Goal: Check status: Check status

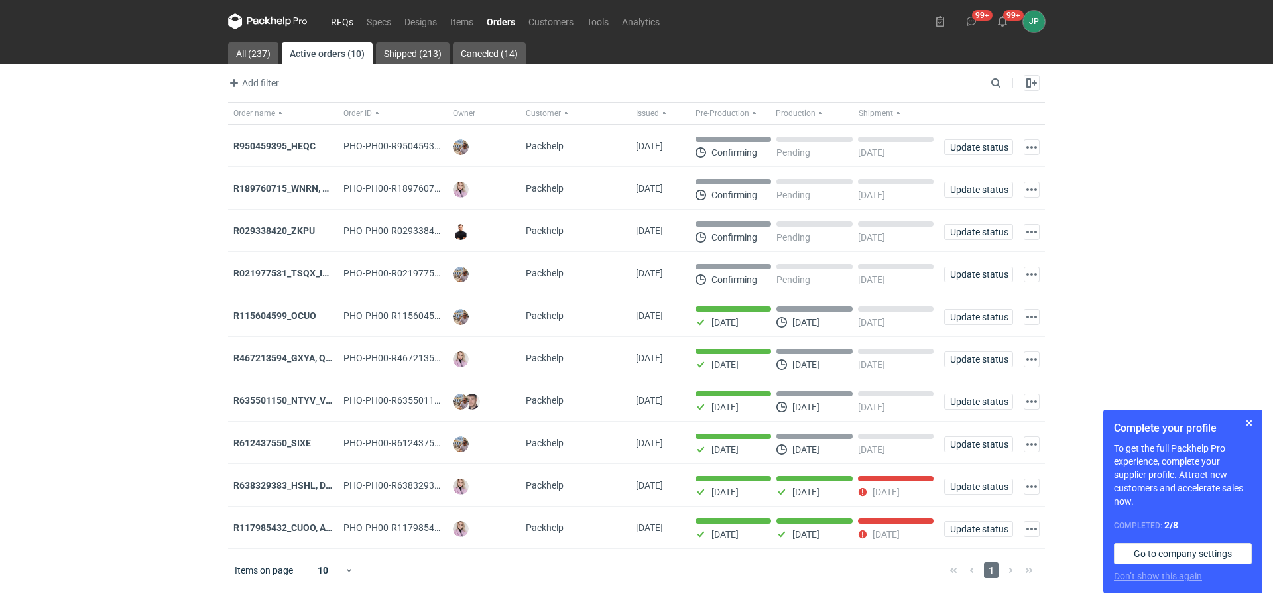
click at [345, 19] on link "RFQs" at bounding box center [342, 21] width 36 height 16
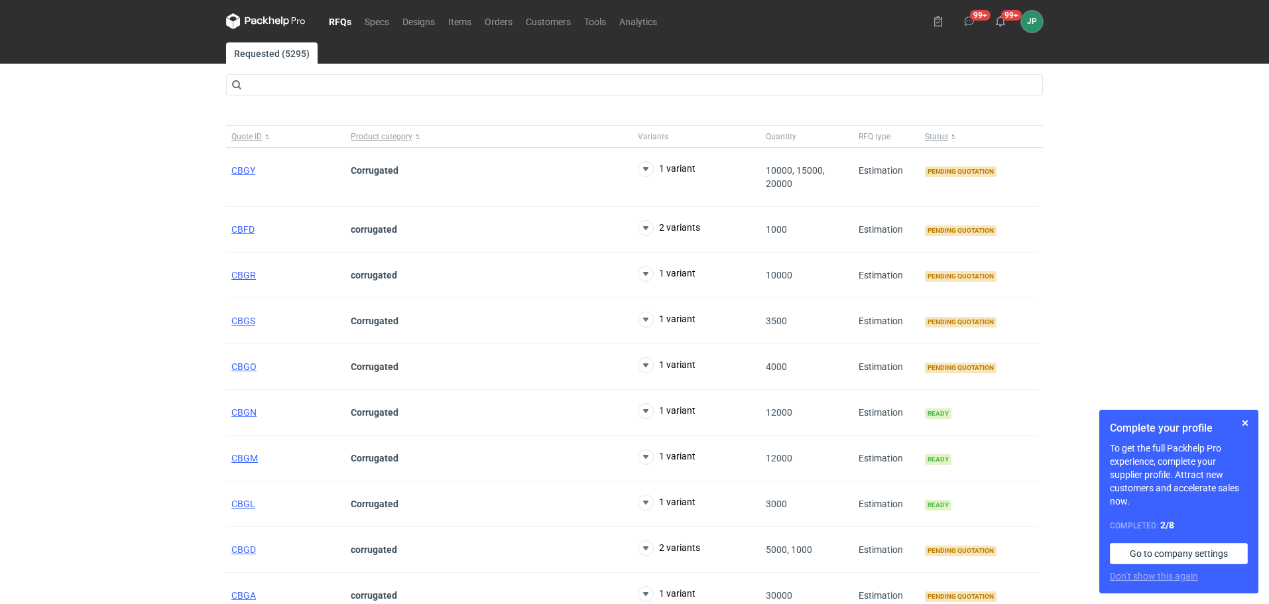
click at [0, 391] on div "RFQs Specs Designs Items Orders Customers Tools Analytics 99+ 99+ JP [PERSON_NA…" at bounding box center [634, 302] width 1269 height 604
click at [0, 184] on div "RFQs Specs Designs Items Orders Customers Tools Analytics 99+ 99+ JP [PERSON_NA…" at bounding box center [634, 302] width 1269 height 604
click at [1242, 422] on button "button" at bounding box center [1245, 423] width 16 height 16
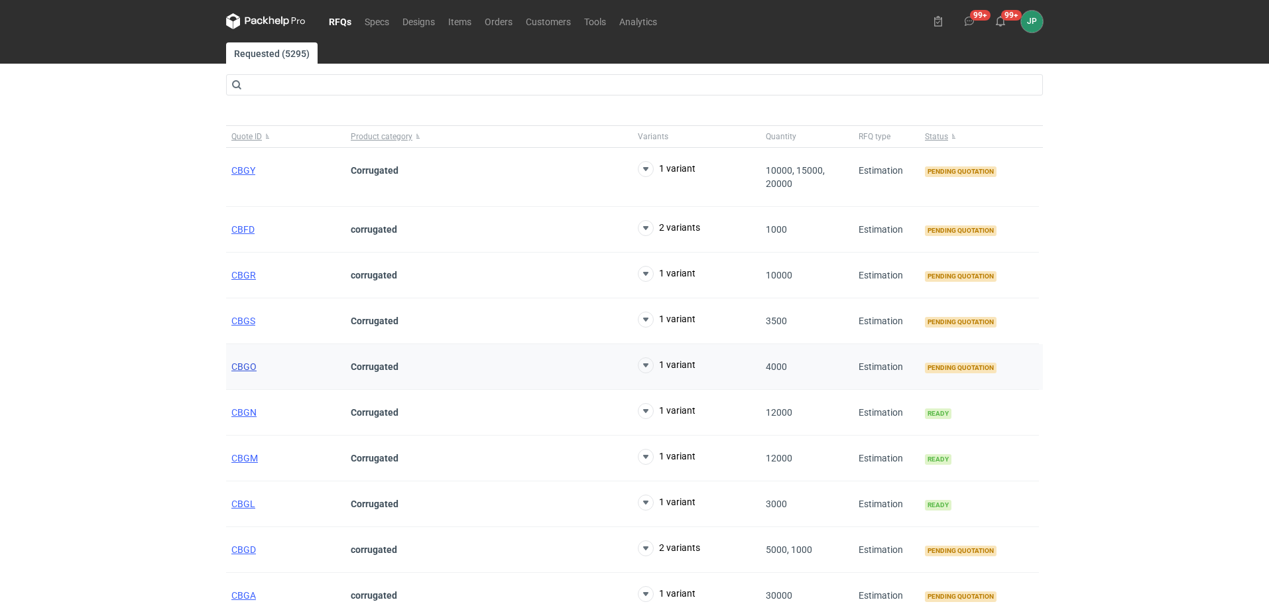
click at [248, 370] on span "CBGO" at bounding box center [243, 366] width 25 height 11
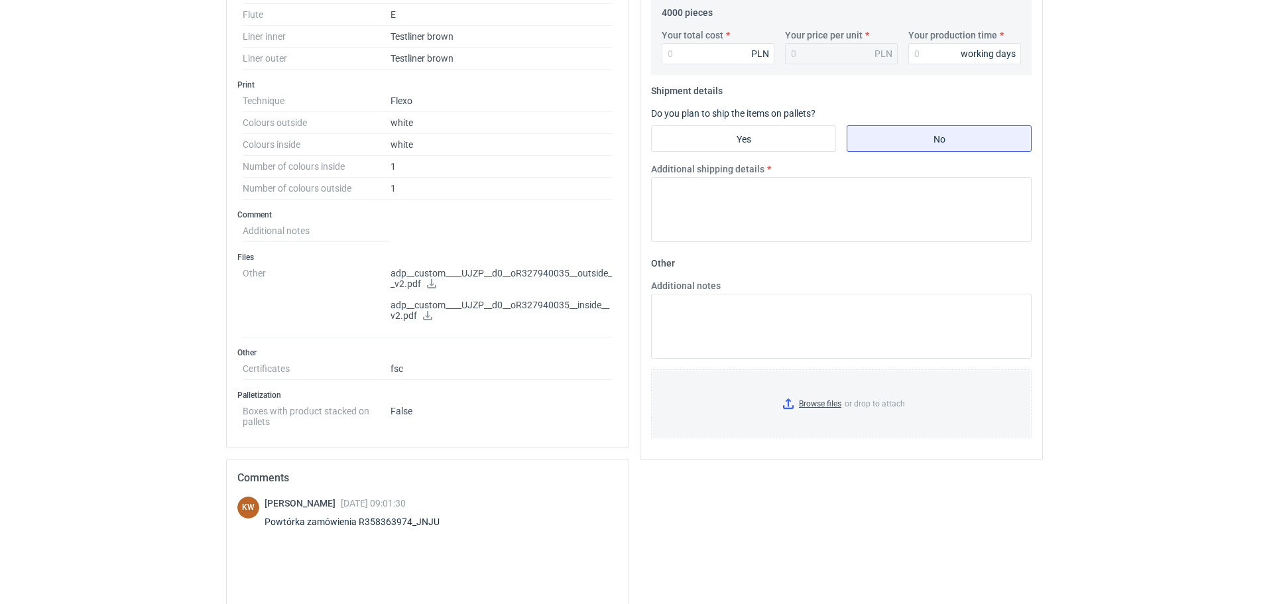
scroll to position [637, 0]
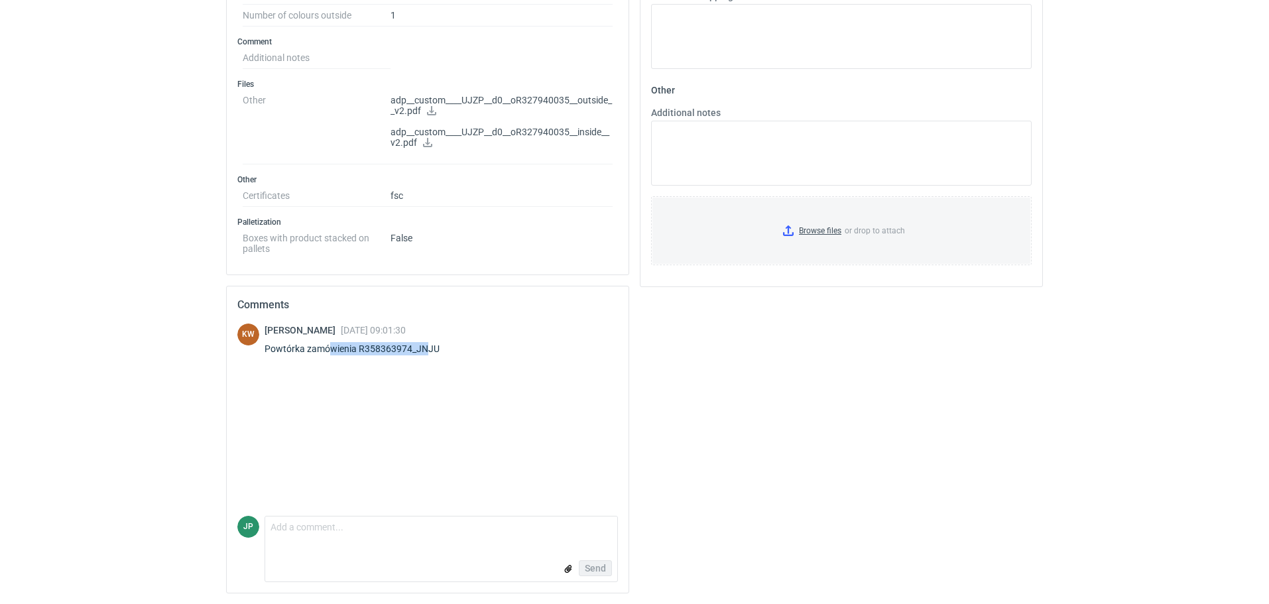
drag, startPoint x: 427, startPoint y: 351, endPoint x: 323, endPoint y: 336, distance: 105.2
click at [323, 336] on div "Klaudia Wiśniewska 03 Sep 2025 09:01:30 Powtórka zamówienia R358363974_JNJU" at bounding box center [360, 342] width 191 height 37
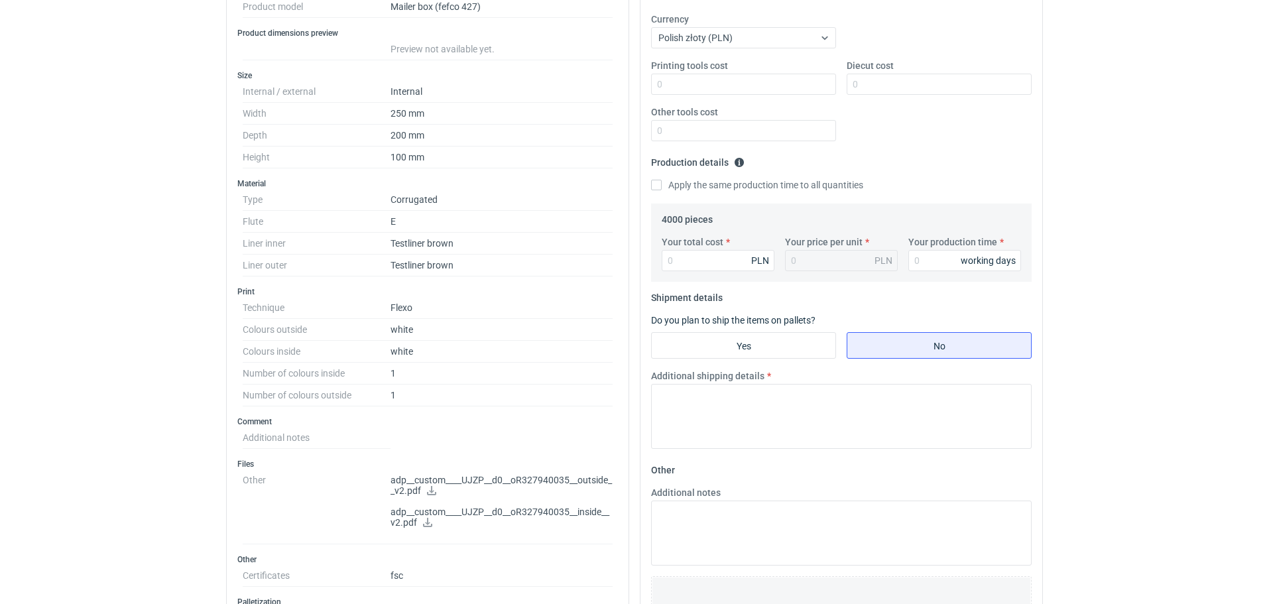
scroll to position [265, 0]
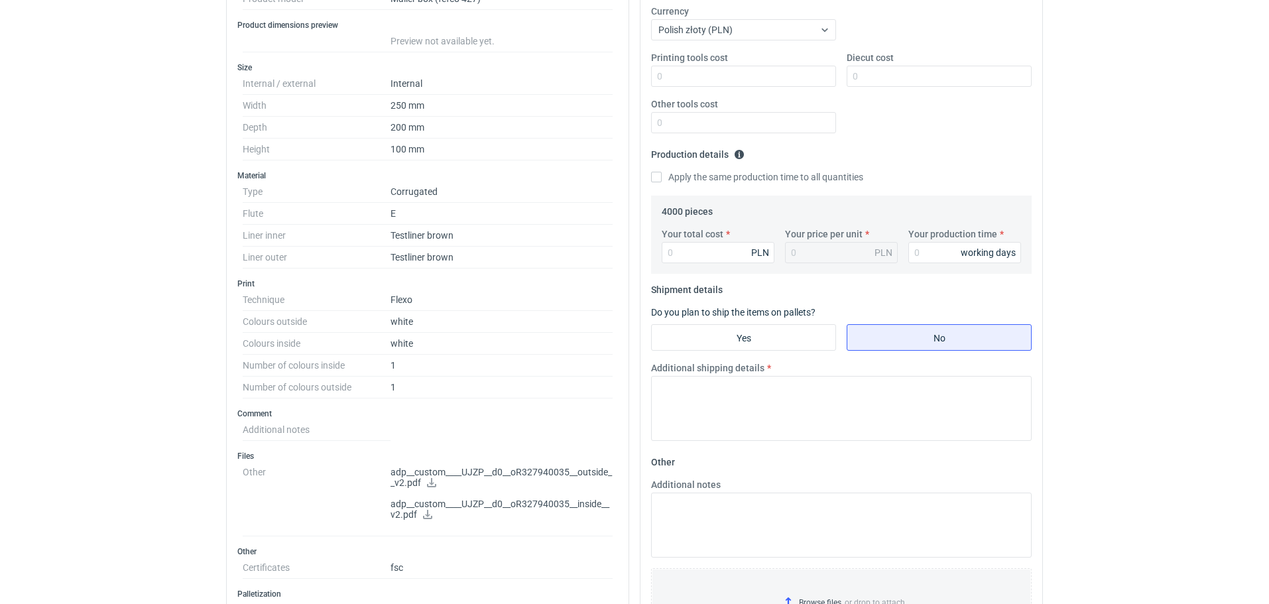
click at [481, 470] on p "adp__custom____UJZP__d0__oR327940035__outside__v2.pdf" at bounding box center [502, 478] width 222 height 23
click at [476, 469] on p "adp__custom____UJZP__d0__oR327940035__outside__v2.pdf" at bounding box center [502, 478] width 222 height 23
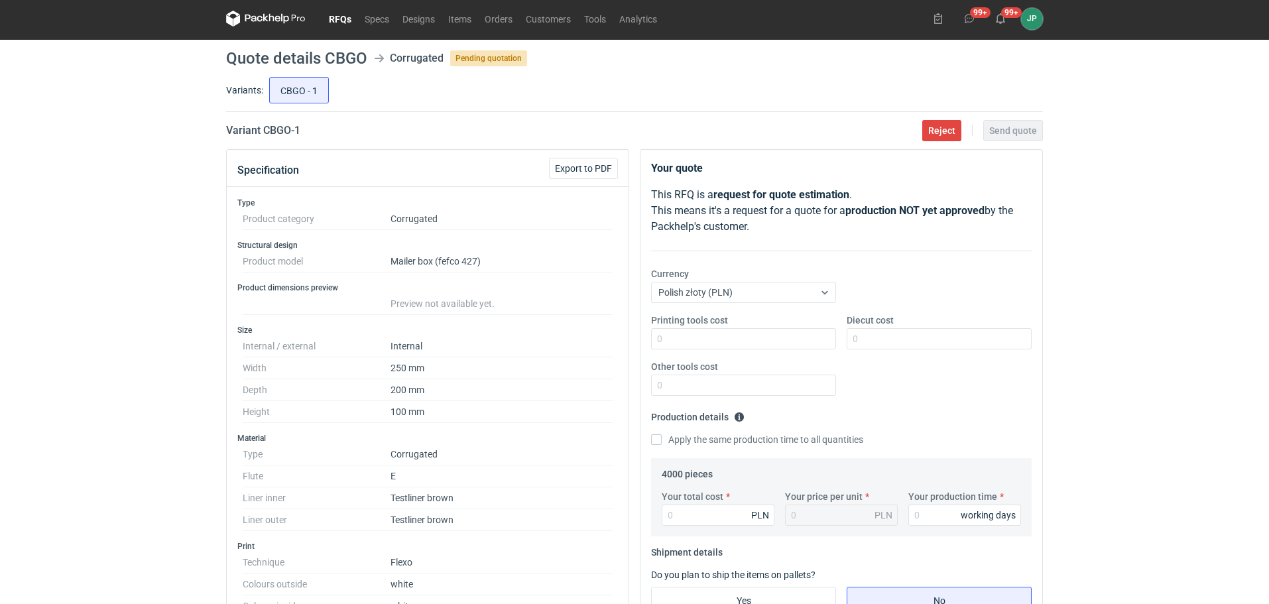
scroll to position [0, 0]
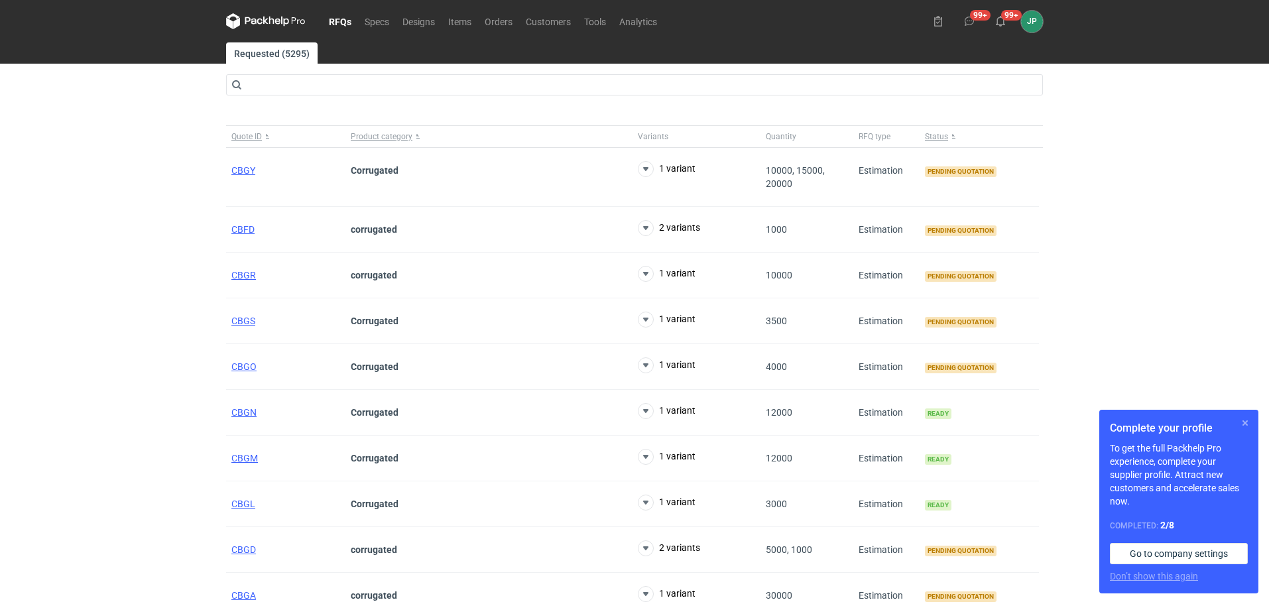
click at [1243, 424] on button "button" at bounding box center [1245, 423] width 16 height 16
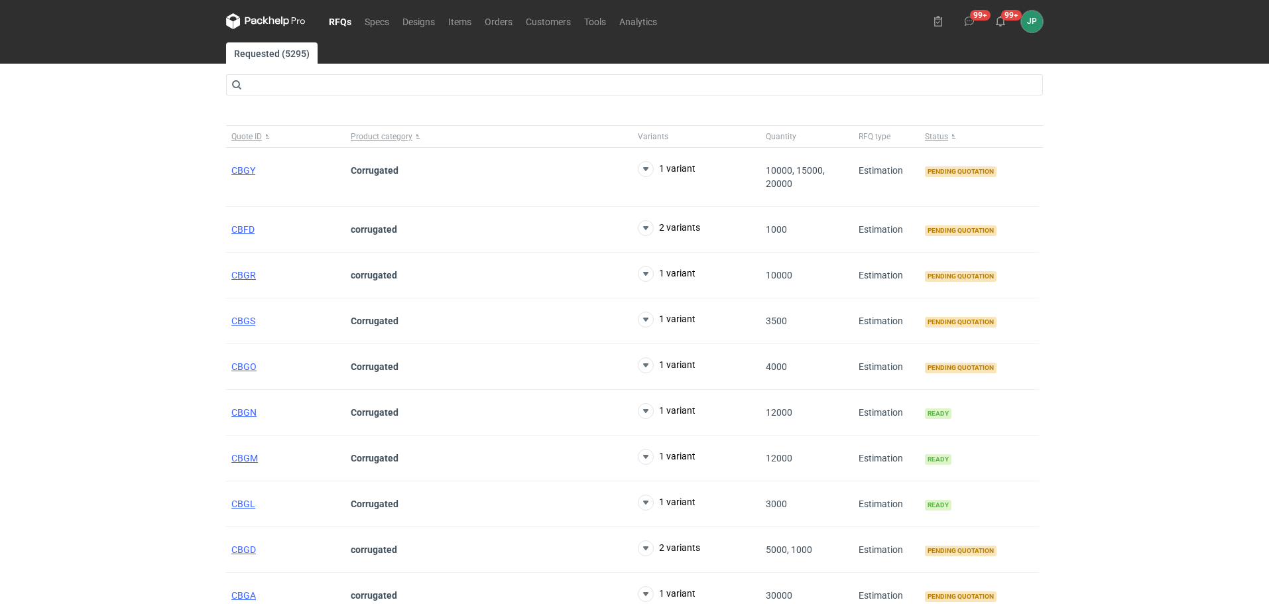
click at [56, 333] on div "RFQs Specs Designs Items Orders Customers Tools Analytics 99+ 99+ JP [PERSON_NA…" at bounding box center [634, 302] width 1269 height 604
click at [239, 363] on span "CBGO" at bounding box center [243, 366] width 25 height 11
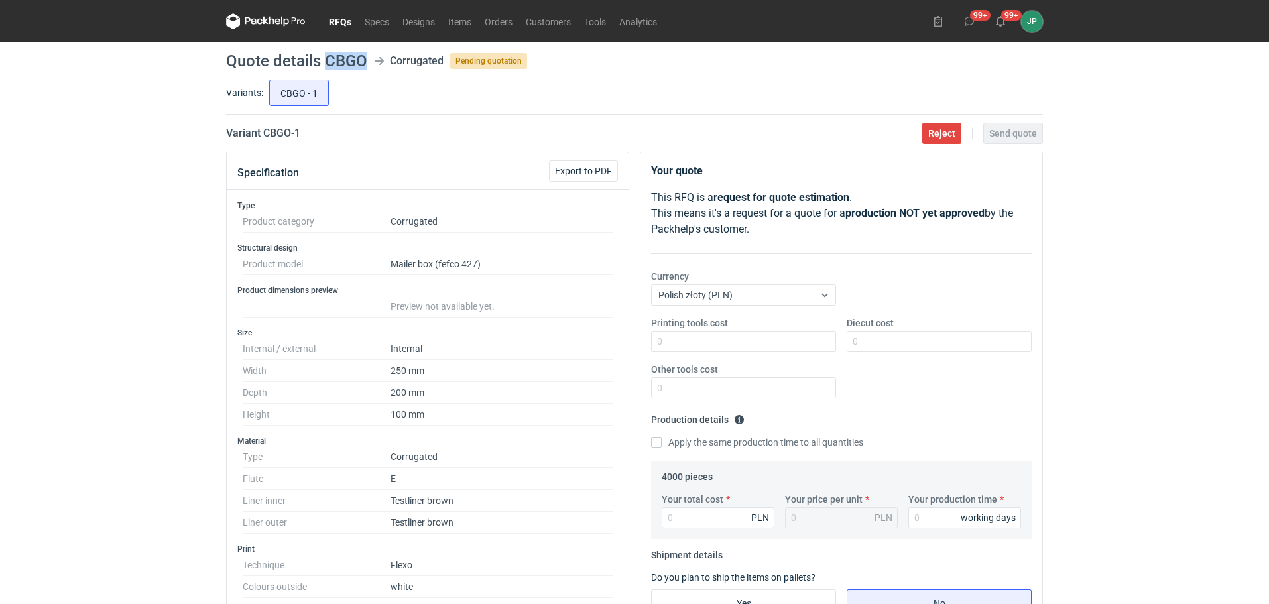
drag, startPoint x: 328, startPoint y: 59, endPoint x: 364, endPoint y: 61, distance: 36.5
click at [364, 61] on h1 "Quote details CBGO" at bounding box center [296, 61] width 141 height 16
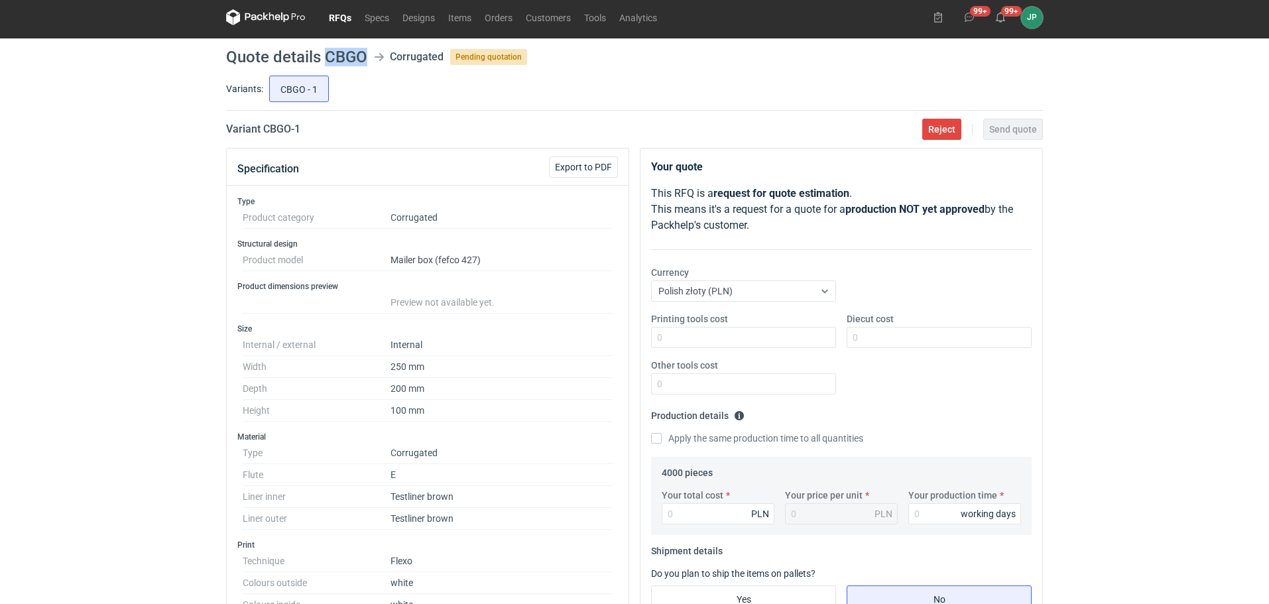
scroll to position [199, 0]
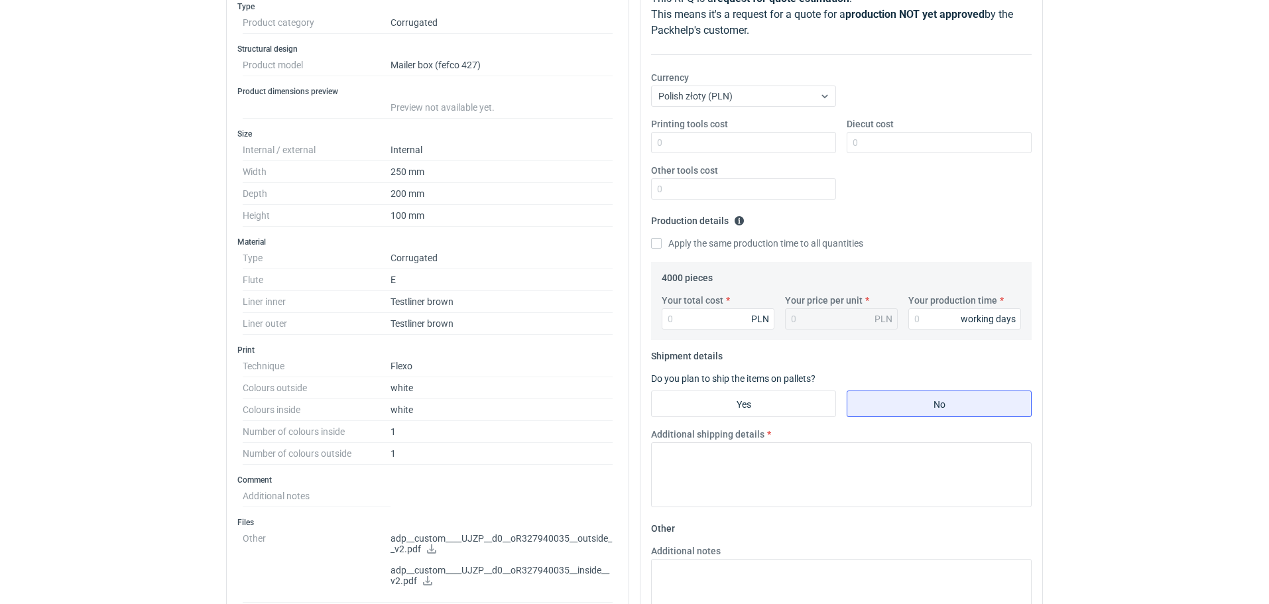
click at [547, 544] on p "adp__custom____UJZP__d0__oR327940035__outside__v2.pdf" at bounding box center [502, 544] width 222 height 23
drag, startPoint x: 411, startPoint y: 548, endPoint x: 426, endPoint y: 552, distance: 15.8
click at [412, 548] on p "adp__custom____UJZP__d0__oR327940035__outside__v2.pdf" at bounding box center [502, 544] width 222 height 23
click at [433, 552] on icon at bounding box center [431, 548] width 9 height 9
click at [519, 566] on p "adp__custom____UJZP__d0__oR327940035__inside__v2.pdf" at bounding box center [502, 576] width 222 height 23
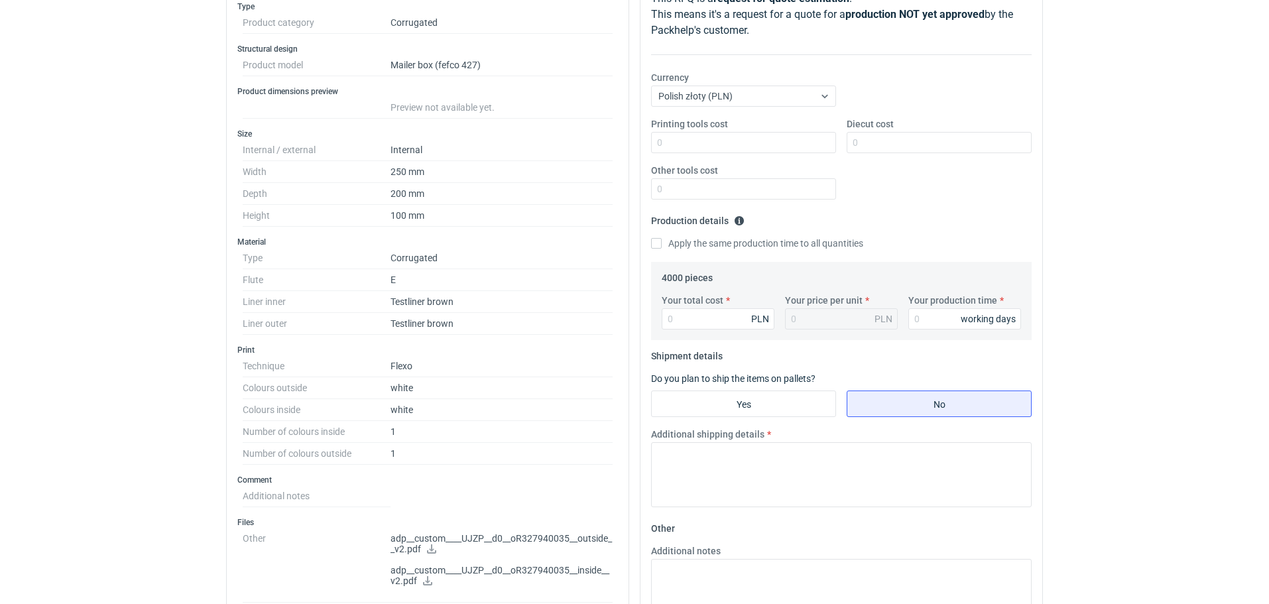
click at [428, 581] on icon at bounding box center [427, 580] width 9 height 9
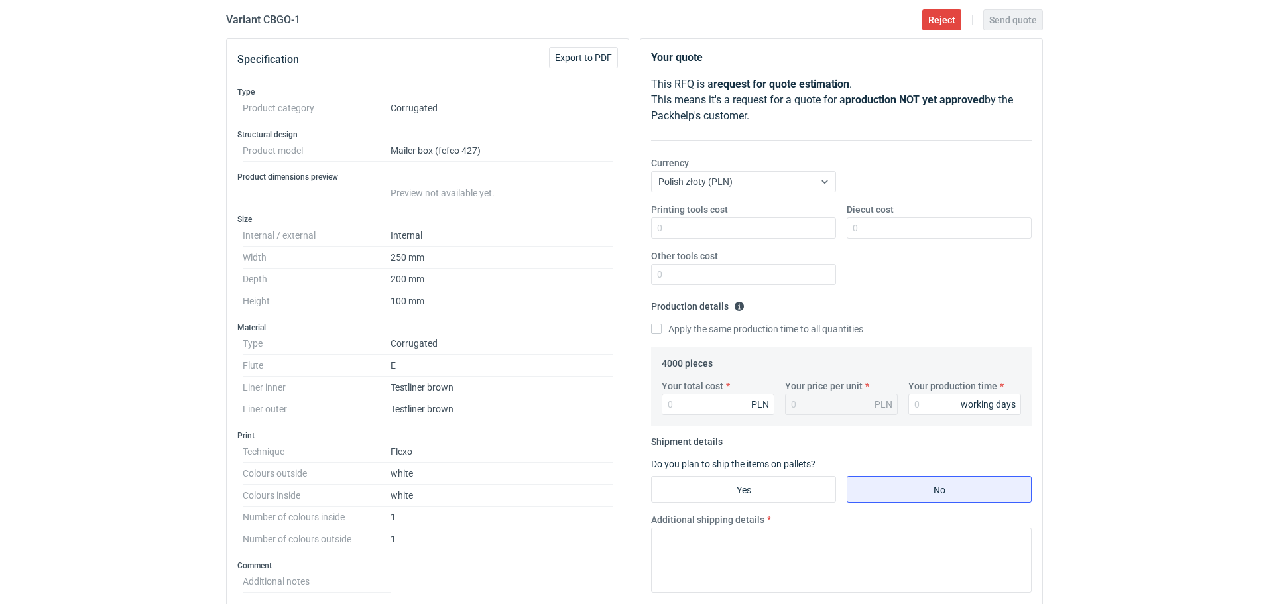
scroll to position [0, 0]
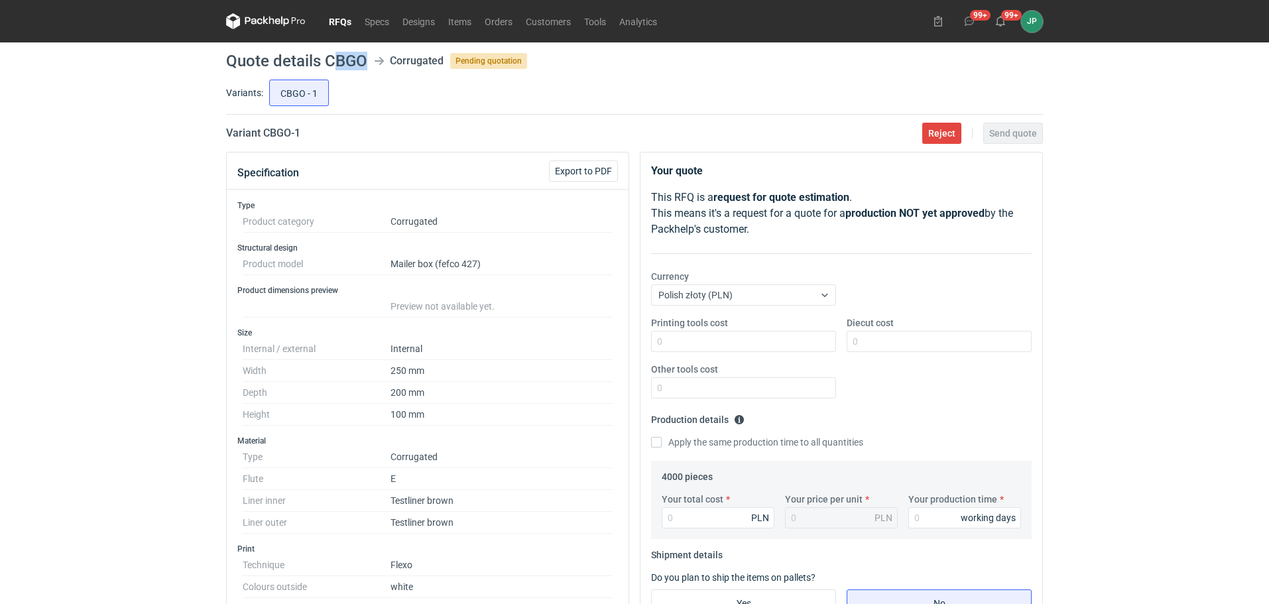
drag, startPoint x: 331, startPoint y: 60, endPoint x: 369, endPoint y: 59, distance: 37.8
click at [369, 59] on header "Quote details CBGO Corrugated Pending quotation" at bounding box center [634, 61] width 817 height 16
click at [339, 62] on h1 "Quote details CBGO" at bounding box center [296, 61] width 141 height 16
drag, startPoint x: 327, startPoint y: 56, endPoint x: 363, endPoint y: 58, distance: 35.9
click at [363, 58] on h1 "Quote details CBGO" at bounding box center [296, 61] width 141 height 16
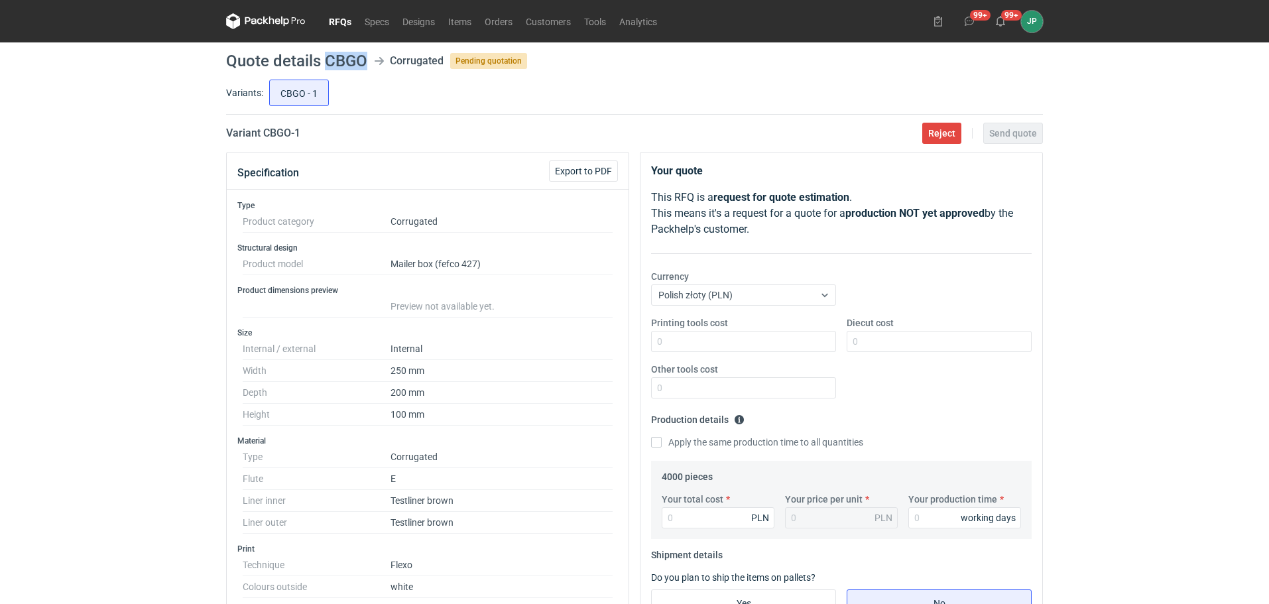
copy h1 "CBGO"
click at [1125, 403] on div "RFQs Specs Designs Items Orders Customers Tools Analytics 99+ 99+ JP [PERSON_NA…" at bounding box center [634, 302] width 1269 height 604
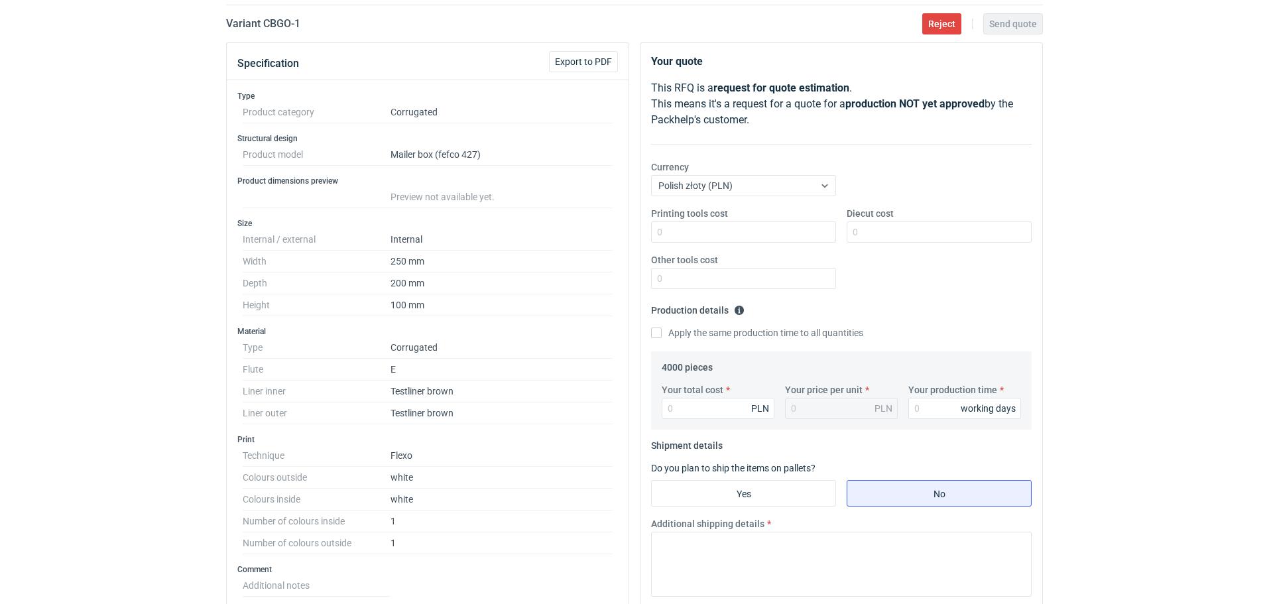
scroll to position [133, 0]
